Goal: Navigation & Orientation: Find specific page/section

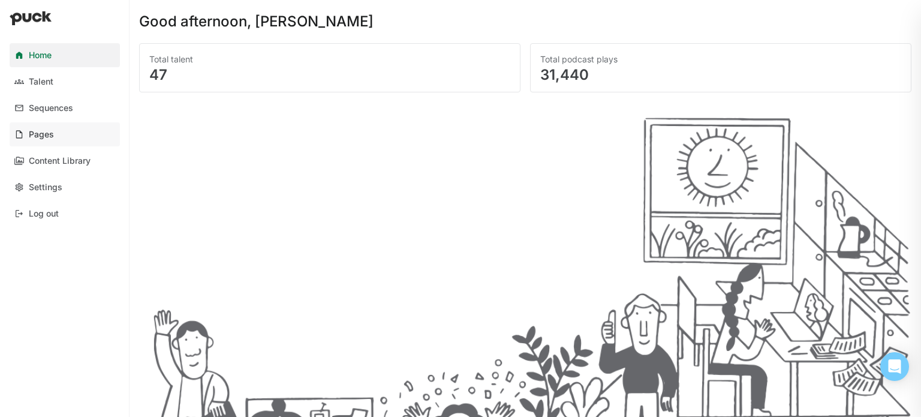
click at [83, 138] on link "Pages" at bounding box center [65, 134] width 110 height 24
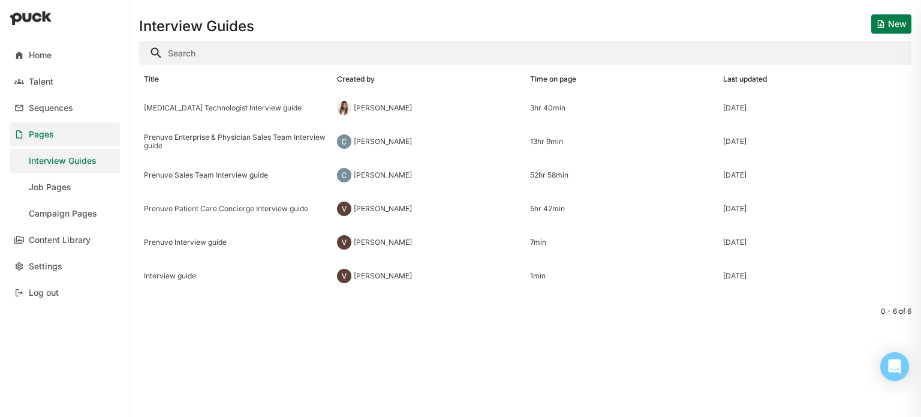
click at [61, 215] on div "Campaign Pages" at bounding box center [63, 214] width 68 height 10
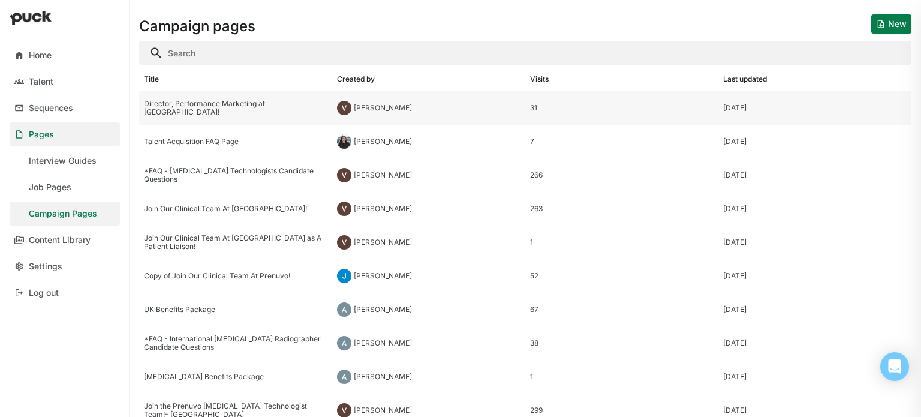
click at [233, 116] on div "Director, Performance Marketing at [GEOGRAPHIC_DATA]!" at bounding box center [235, 108] width 193 height 34
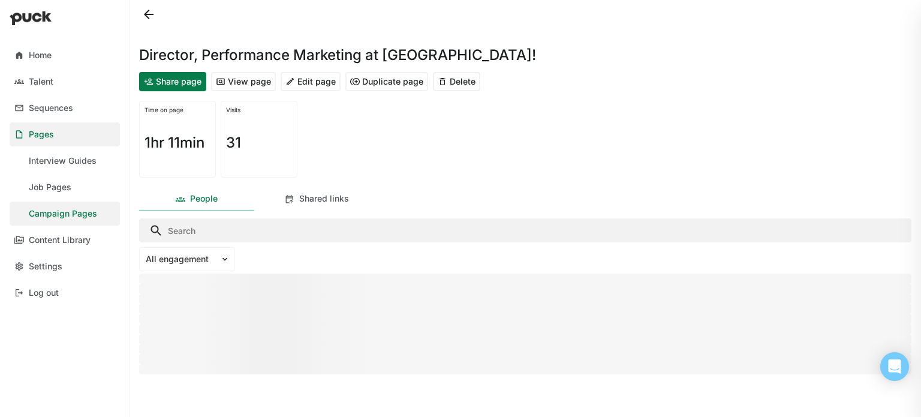
click at [245, 80] on button "View page" at bounding box center [243, 81] width 65 height 19
